Goal: Check status: Check status

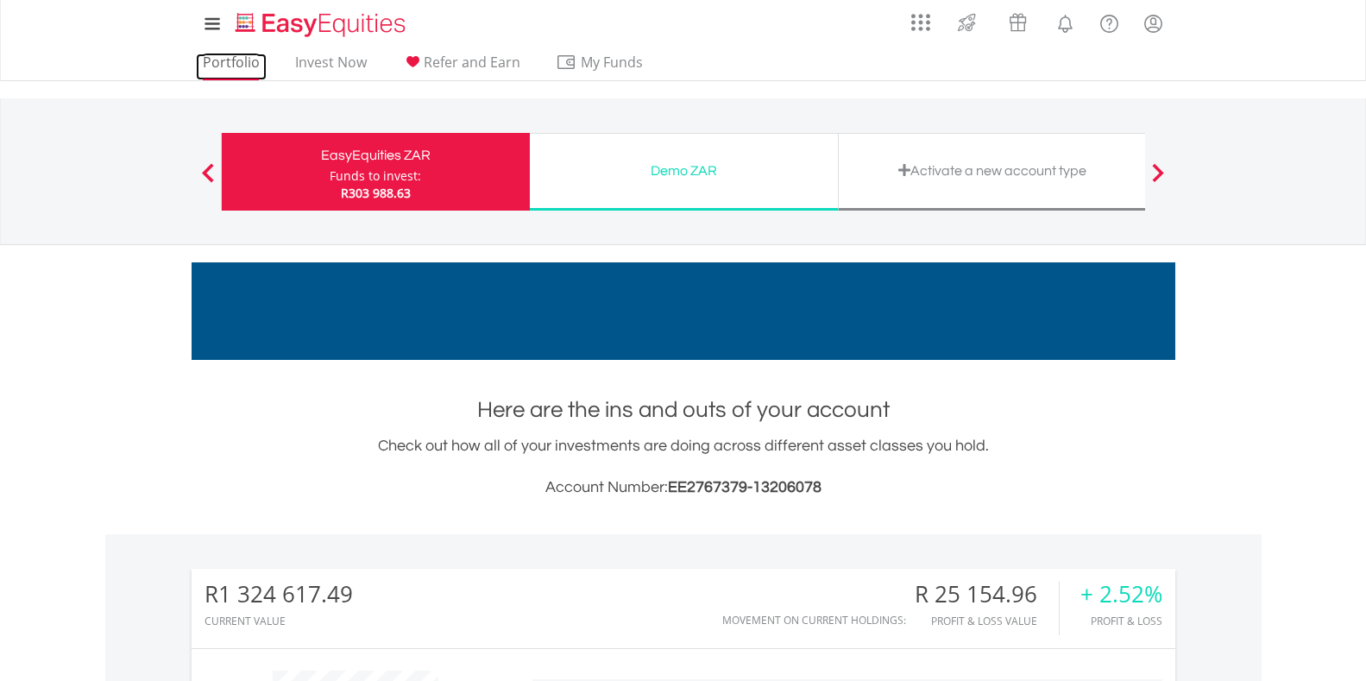
click at [216, 62] on link "Portfolio" at bounding box center [231, 67] width 71 height 27
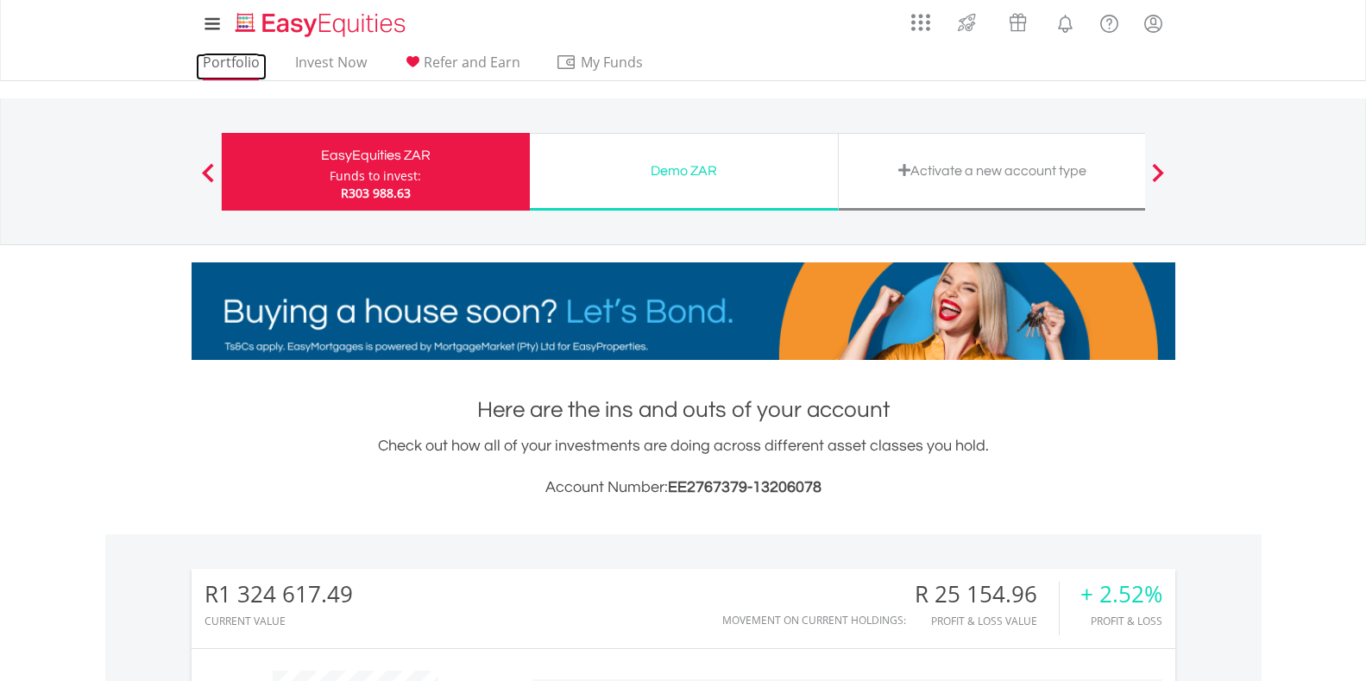
scroll to position [166, 328]
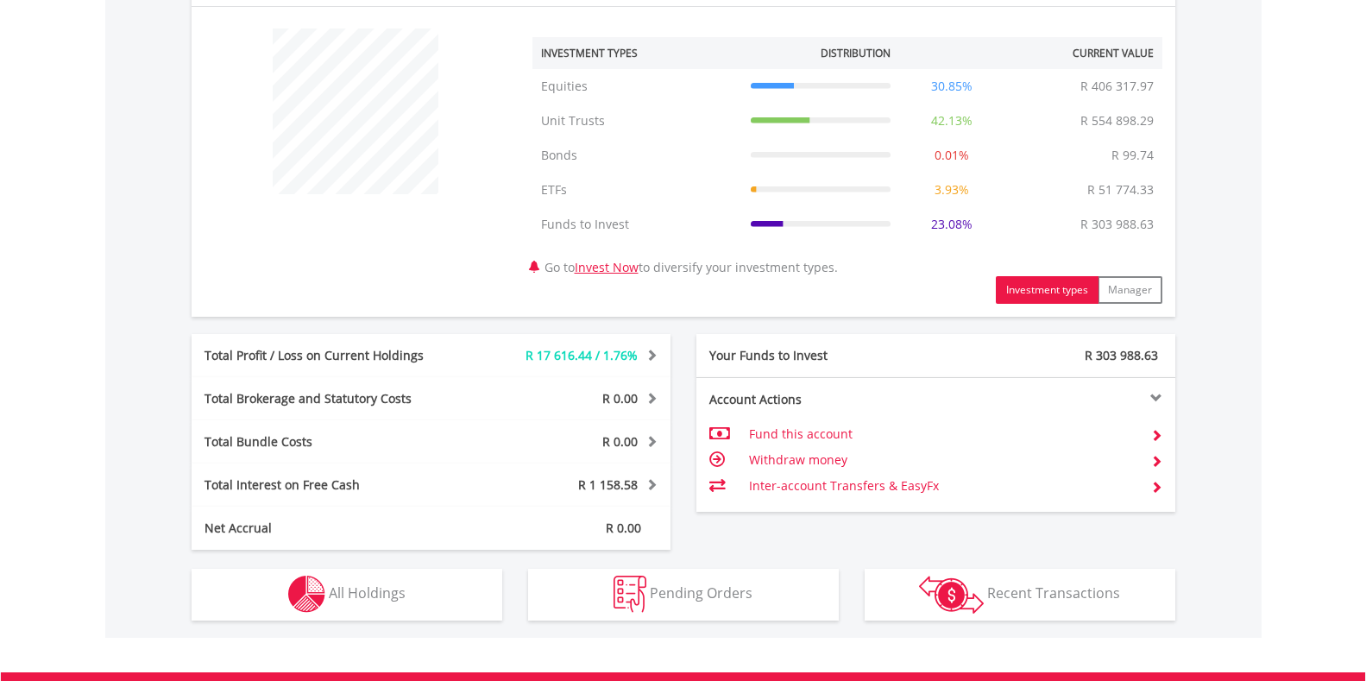
scroll to position [777, 0]
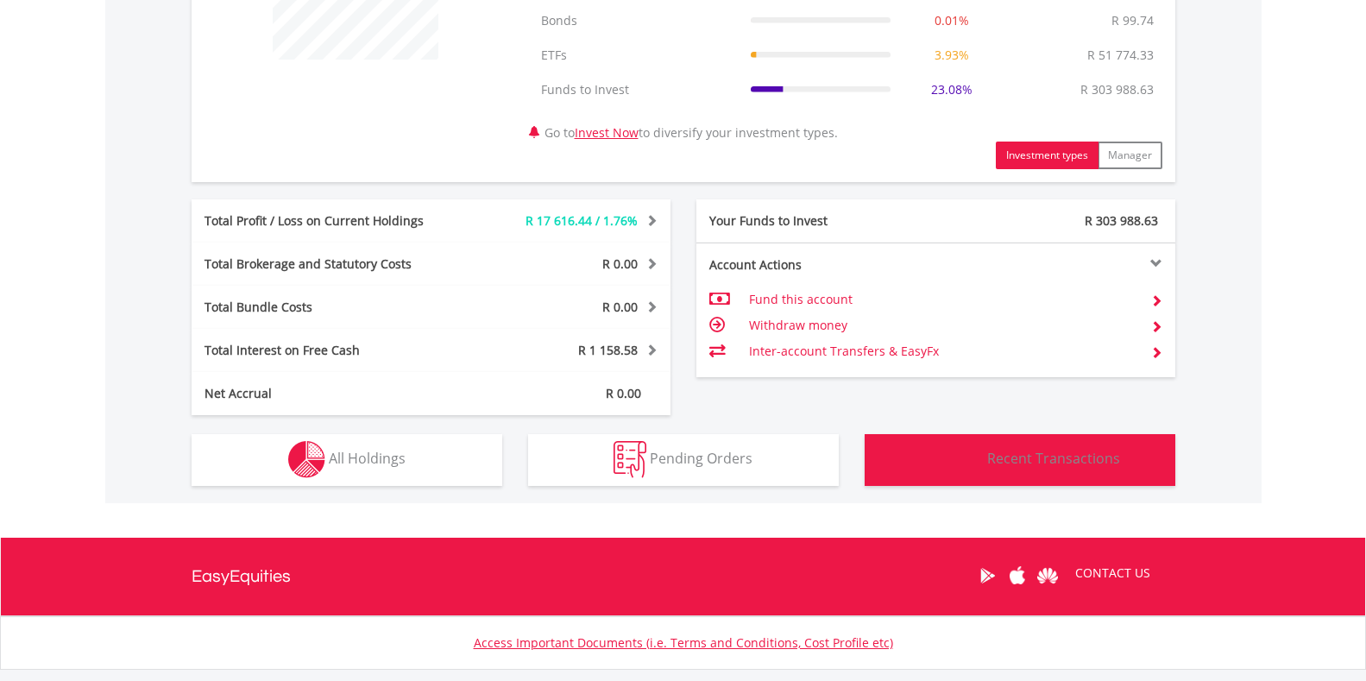
click at [1043, 456] on span "Recent Transactions" at bounding box center [1054, 458] width 133 height 19
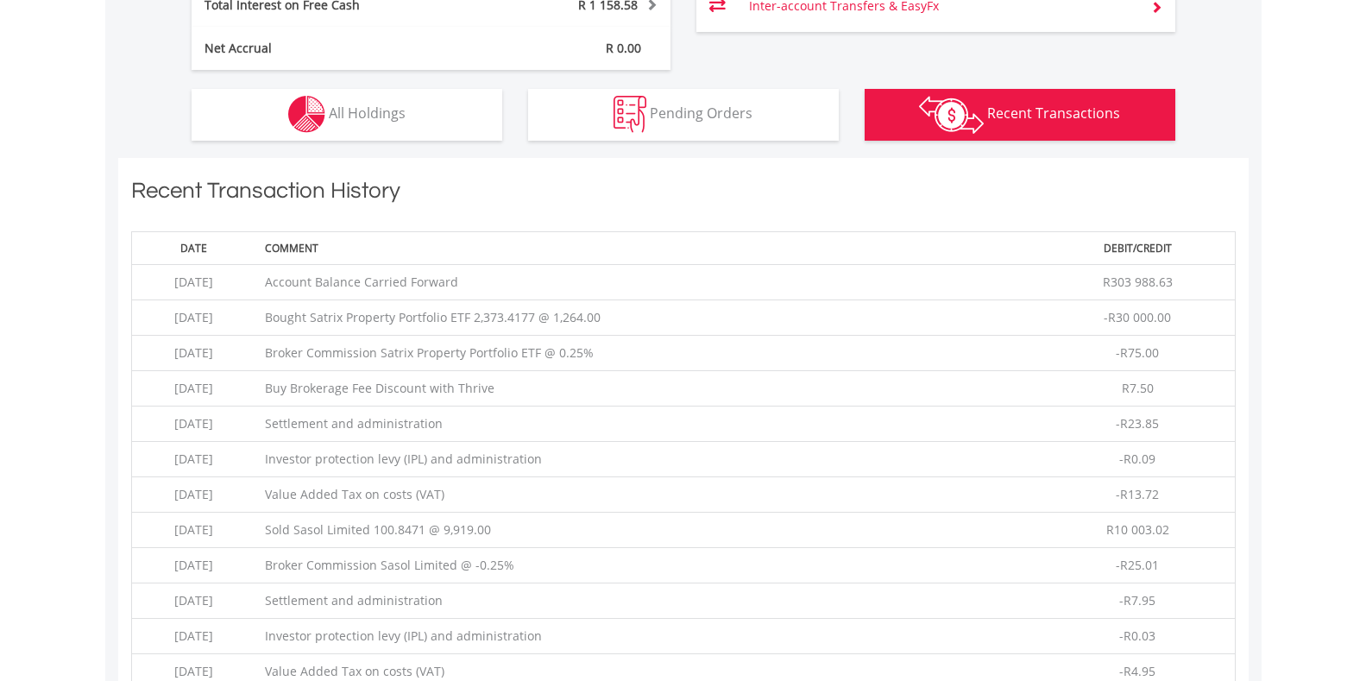
scroll to position [1020, 0]
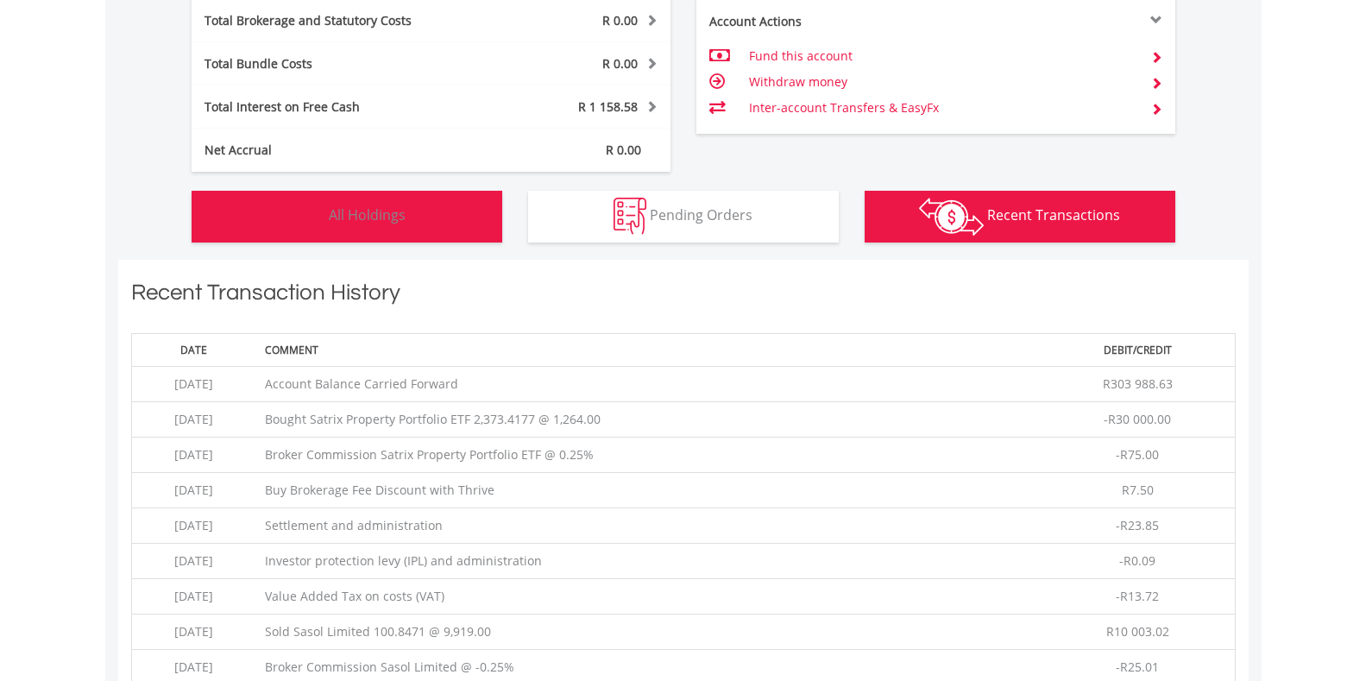
click at [409, 211] on button "Holdings All Holdings" at bounding box center [347, 217] width 311 height 52
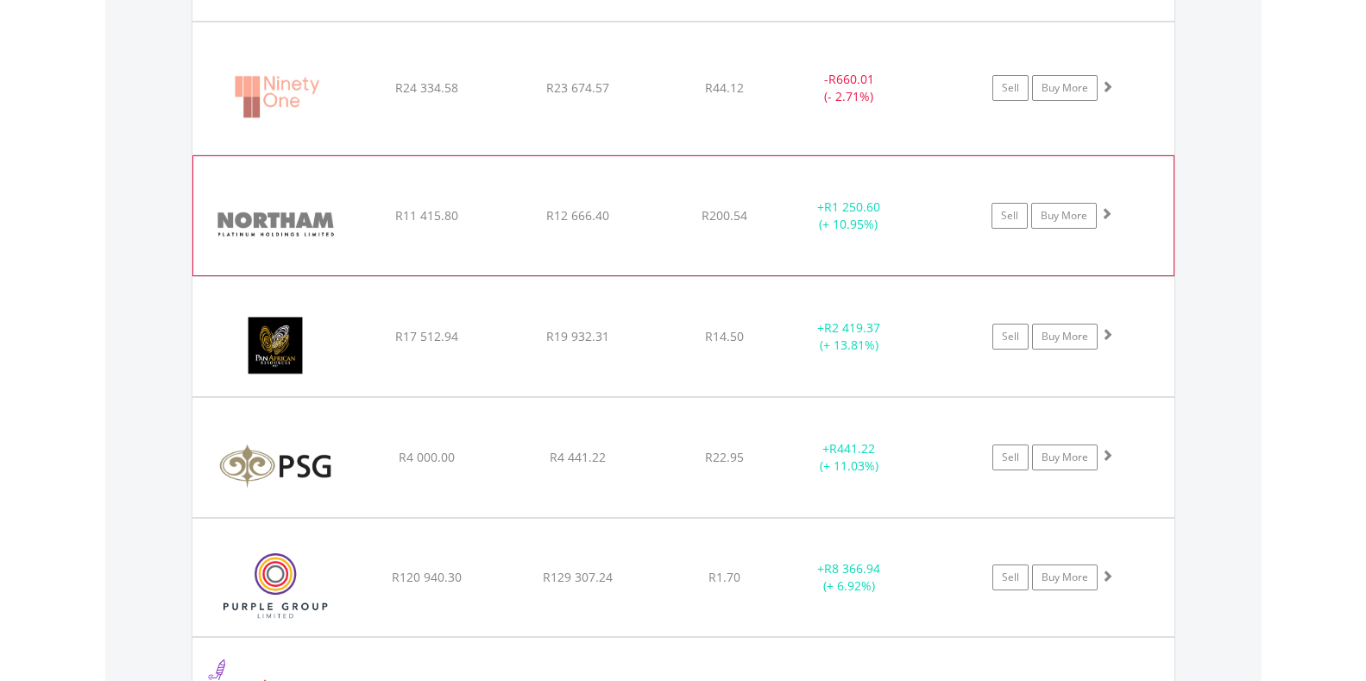
scroll to position [2695, 0]
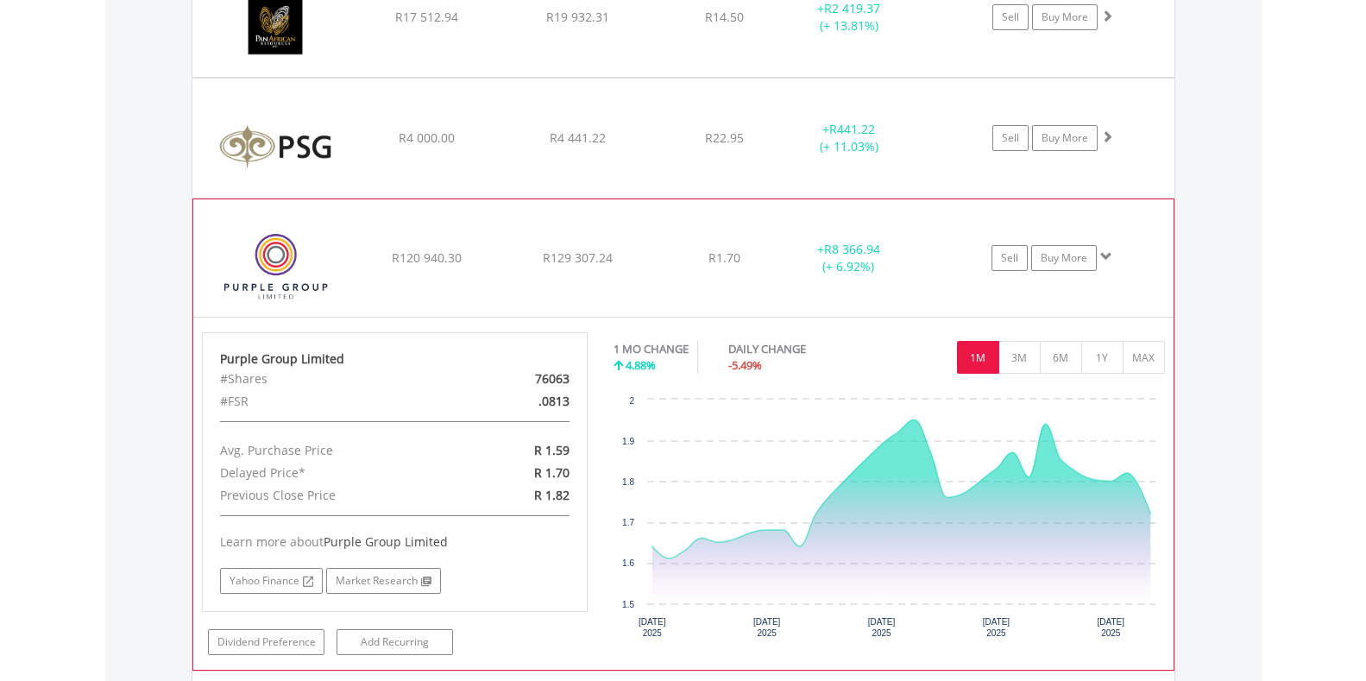
scroll to position [3040, 0]
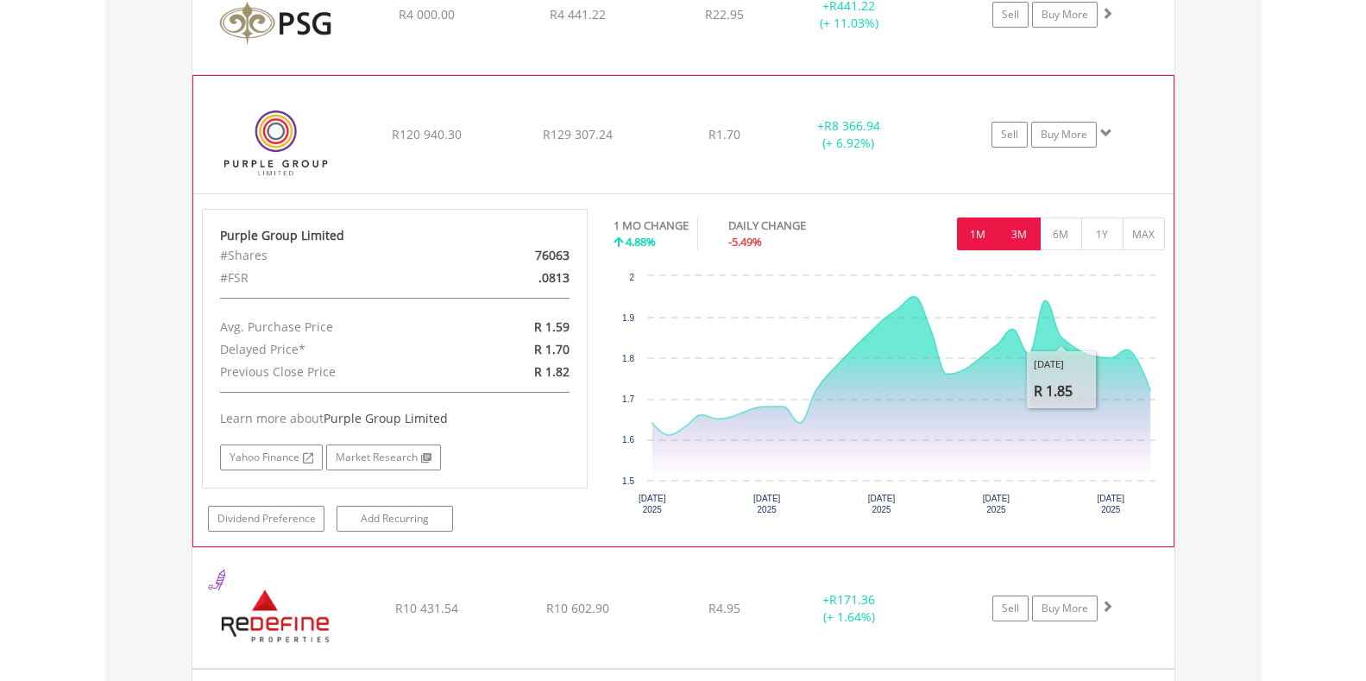
click at [1020, 224] on button "3M" at bounding box center [1020, 234] width 42 height 33
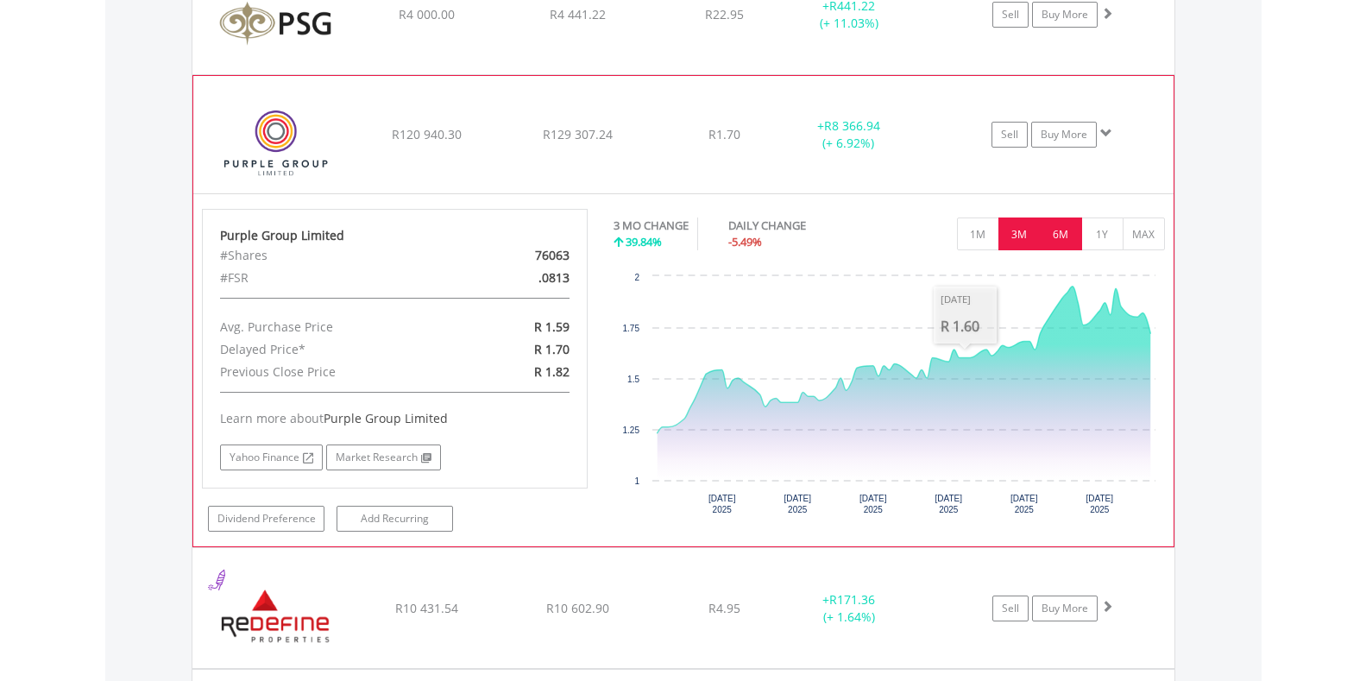
click at [1058, 230] on button "6M" at bounding box center [1061, 234] width 42 height 33
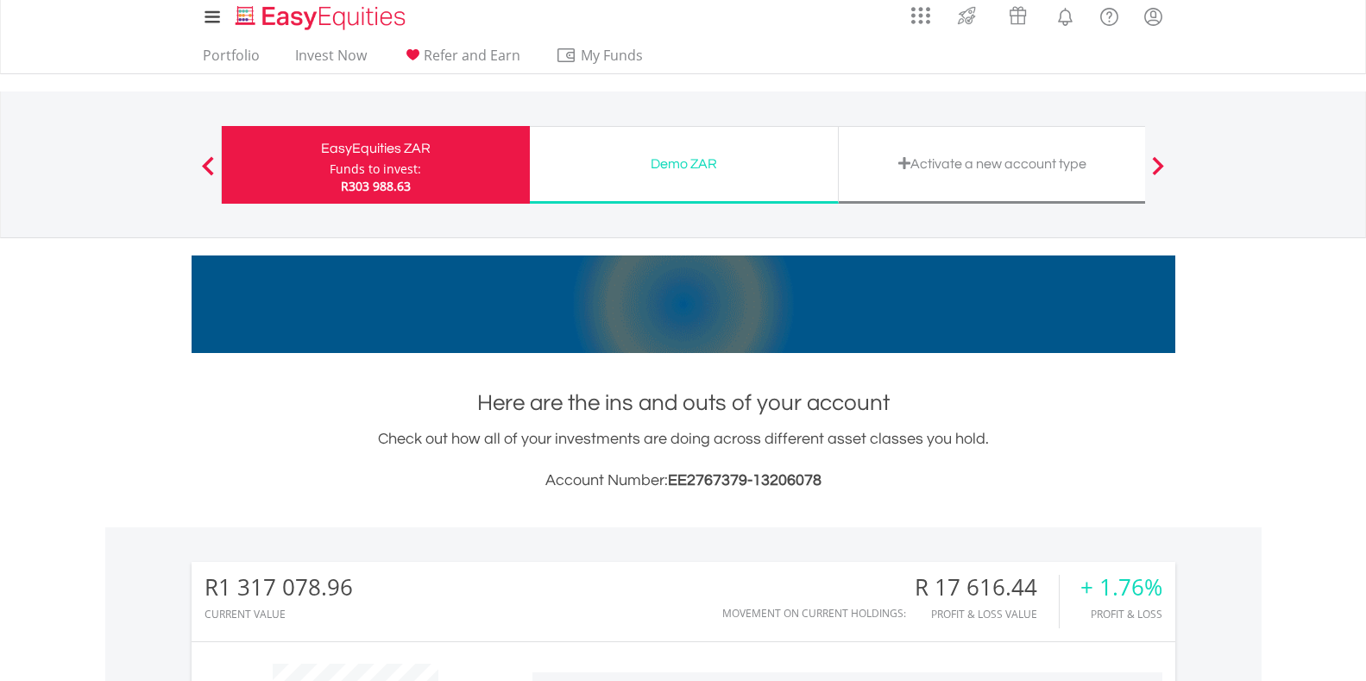
scroll to position [0, 0]
